Goal: Communication & Community: Answer question/provide support

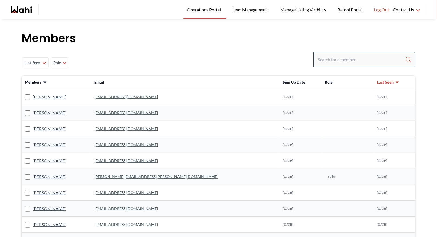
click at [331, 58] on input "Search input" at bounding box center [360, 60] width 87 height 10
type input "barbara"
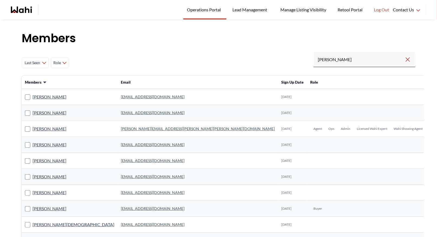
click at [121, 128] on link "barb.funt@wahi.com" at bounding box center [198, 128] width 154 height 5
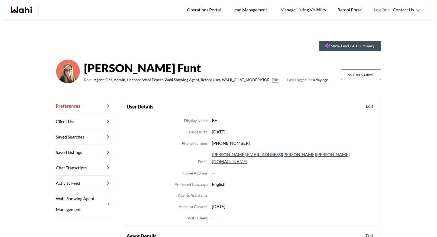
click at [77, 169] on link "Chat Transcripts" at bounding box center [83, 167] width 55 height 15
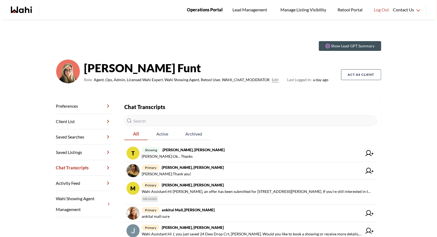
click at [197, 9] on span "Operations Portal" at bounding box center [205, 9] width 36 height 7
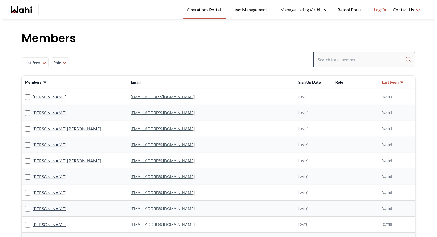
click at [331, 58] on input "Search input" at bounding box center [360, 60] width 87 height 10
type input "[PERSON_NAME]"
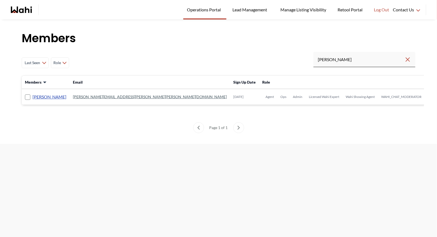
click at [56, 97] on link "[PERSON_NAME]" at bounding box center [49, 96] width 34 height 7
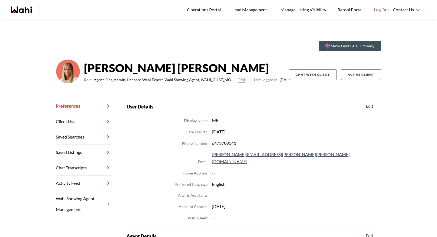
click at [65, 170] on link "Chat Transcripts" at bounding box center [83, 167] width 55 height 15
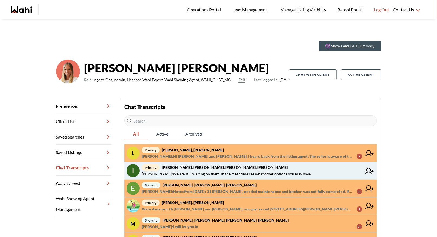
click at [186, 163] on link "primary [PERSON_NAME], [PERSON_NAME], [PERSON_NAME], [PERSON_NAME] [PERSON_NAME…" at bounding box center [250, 171] width 252 height 18
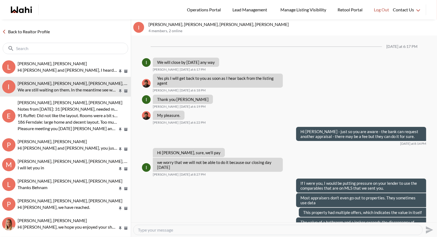
scroll to position [353, 0]
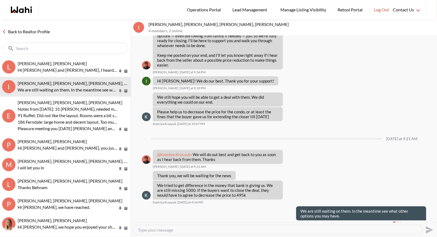
click at [159, 227] on div at bounding box center [277, 230] width 288 height 10
click at [153, 229] on textarea "Type your message" at bounding box center [278, 229] width 280 height 5
type textarea "There is the 5k in cashback that you will get after closing - perhaps someone c…"
click at [429, 230] on icon "Send" at bounding box center [428, 229] width 7 height 7
